Goal: Task Accomplishment & Management: Manage account settings

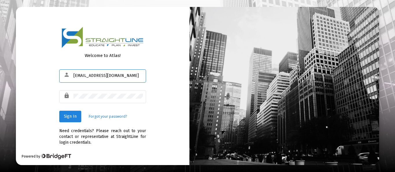
type input "[EMAIL_ADDRESS][DOMAIN_NAME]"
click at [69, 114] on span "Sign In" at bounding box center [70, 116] width 13 height 5
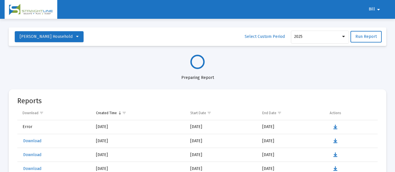
select select "View all"
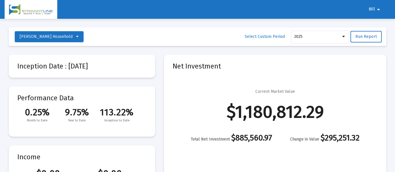
scroll to position [278, 0]
click at [372, 9] on span "Bill" at bounding box center [372, 9] width 6 height 5
click at [375, 24] on button "Logout" at bounding box center [378, 25] width 32 height 14
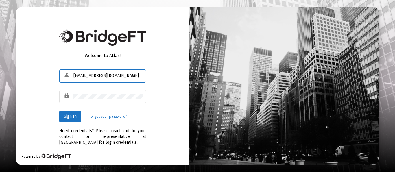
type input "[EMAIL_ADDRESS][DOMAIN_NAME]"
